Goal: Transaction & Acquisition: Purchase product/service

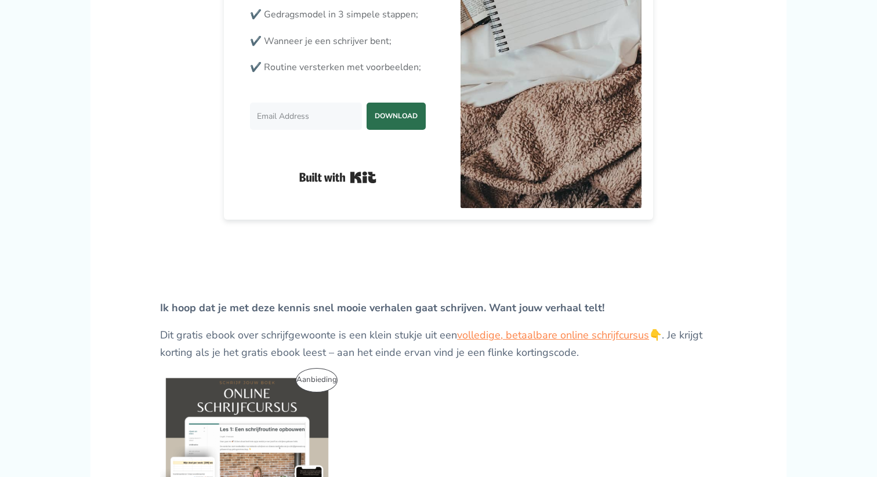
scroll to position [432, 0]
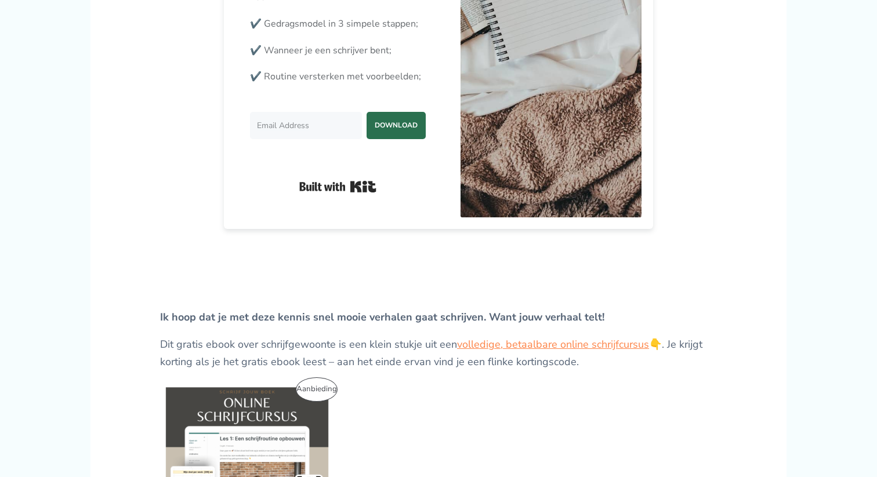
click at [310, 139] on input "Email Address" at bounding box center [306, 125] width 112 height 27
type input "kevin.v1989@gmail.com"
click at [396, 137] on span "DOWNLOAD" at bounding box center [395, 125] width 59 height 24
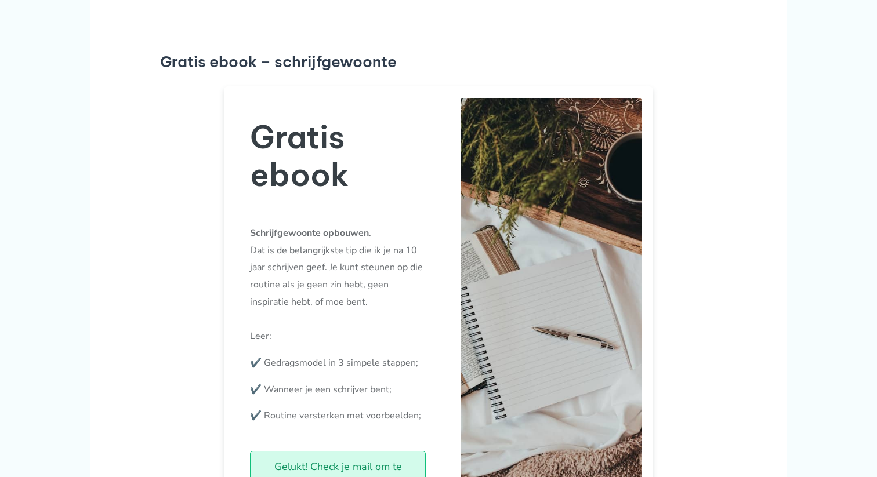
scroll to position [0, 0]
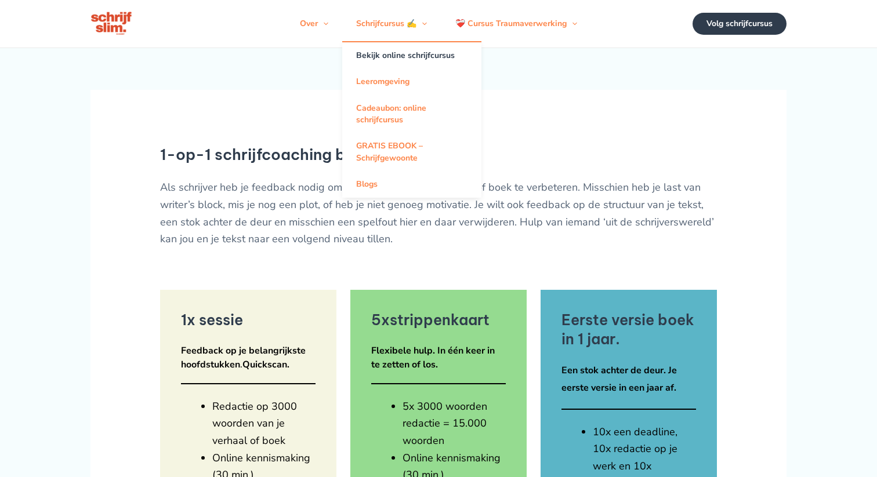
click at [373, 61] on link "Bekijk online schrijfcursus" at bounding box center [411, 55] width 139 height 26
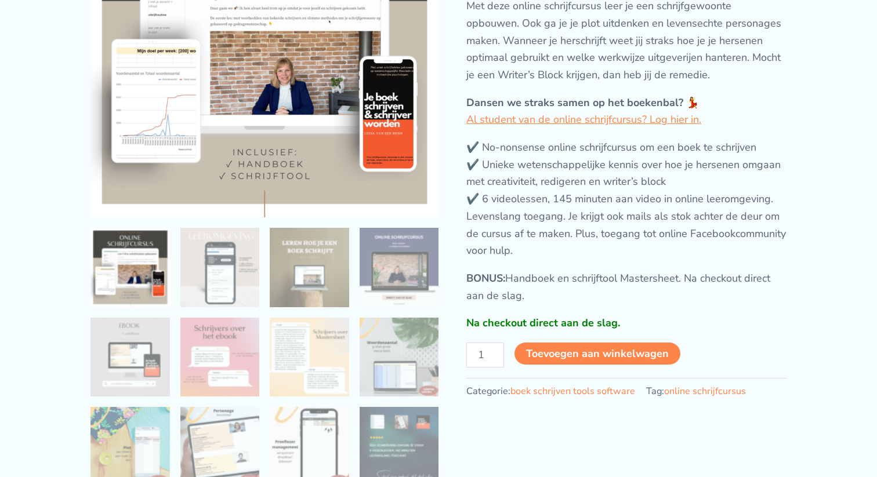
scroll to position [209, 0]
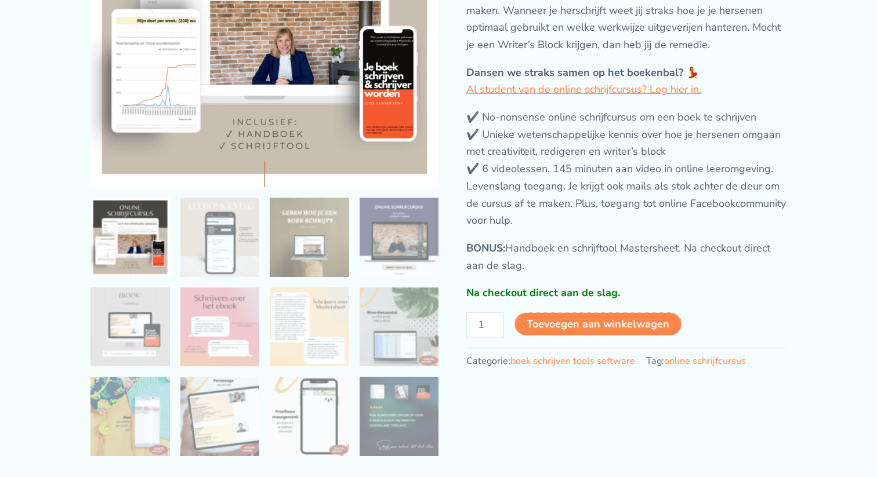
click at [584, 336] on button "Toevoegen aan winkelwagen" at bounding box center [597, 323] width 167 height 23
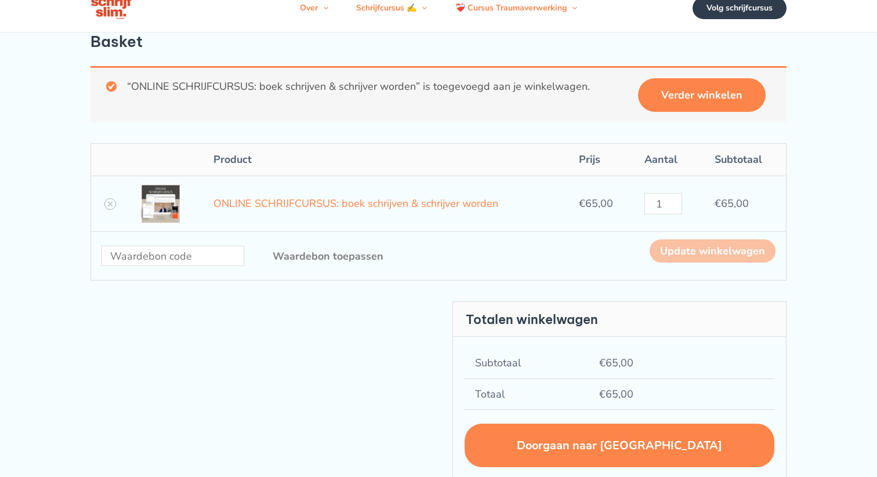
scroll to position [32, 0]
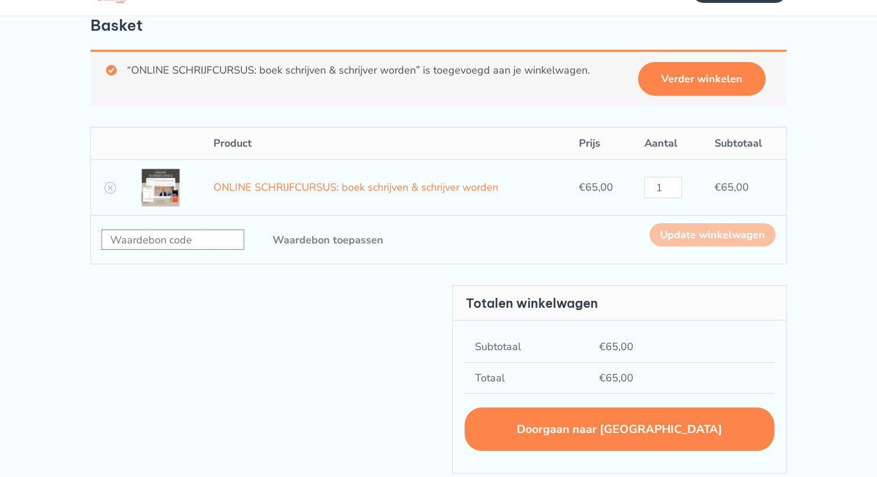
click at [134, 250] on input "Waardebon:" at bounding box center [172, 240] width 143 height 20
type input "VRIEND"
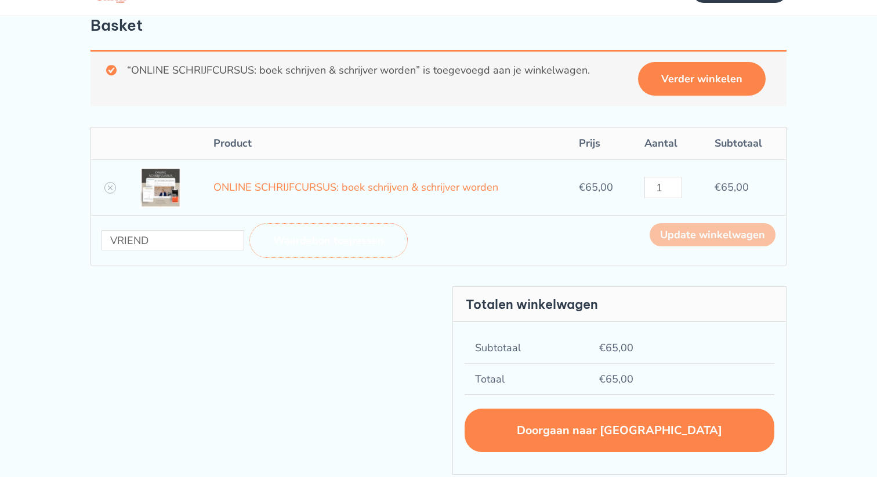
click at [312, 258] on button "Waardebon toepassen" at bounding box center [328, 240] width 158 height 35
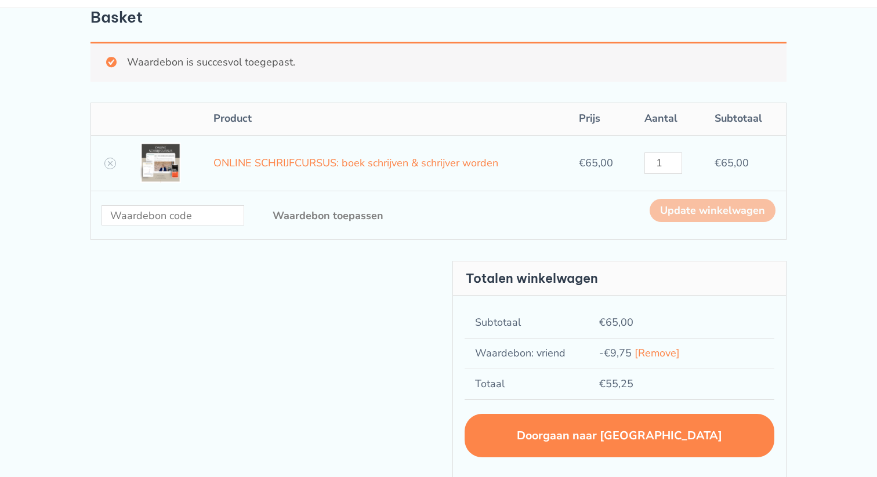
scroll to position [0, 0]
